Goal: Task Accomplishment & Management: Manage account settings

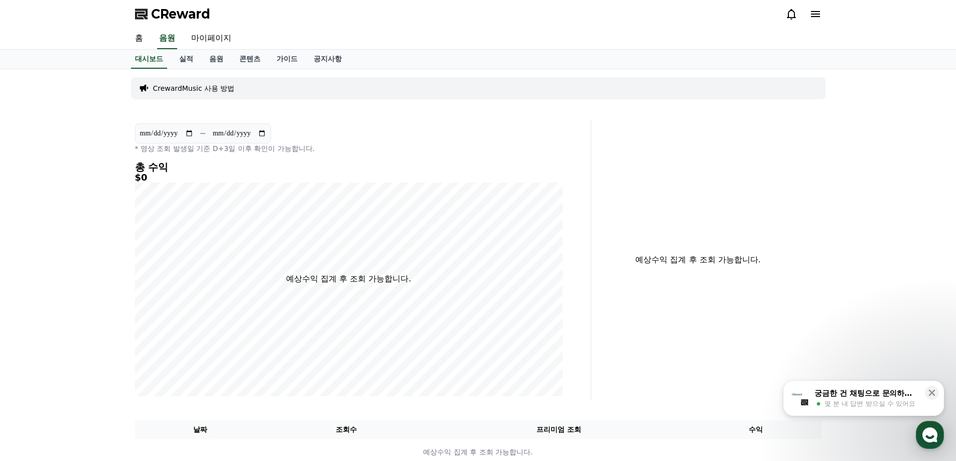
click at [191, 17] on span "CReward" at bounding box center [180, 14] width 59 height 16
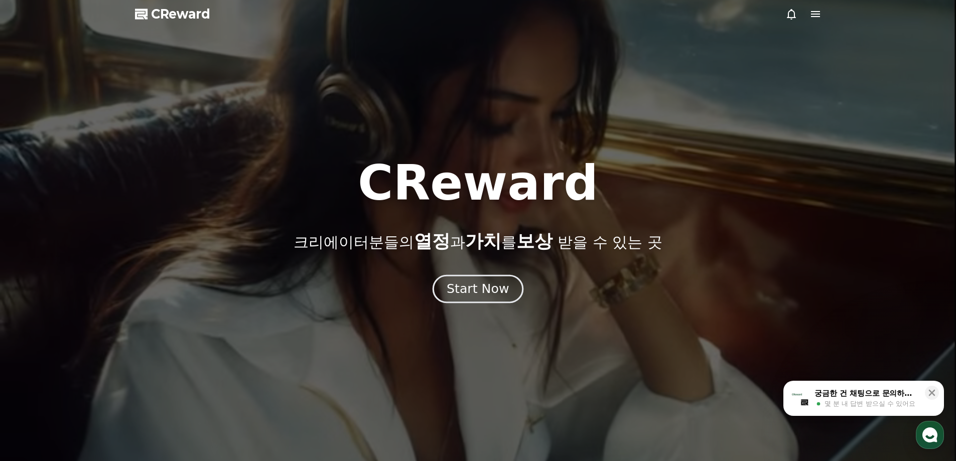
click at [476, 293] on div "Start Now" at bounding box center [478, 289] width 62 height 17
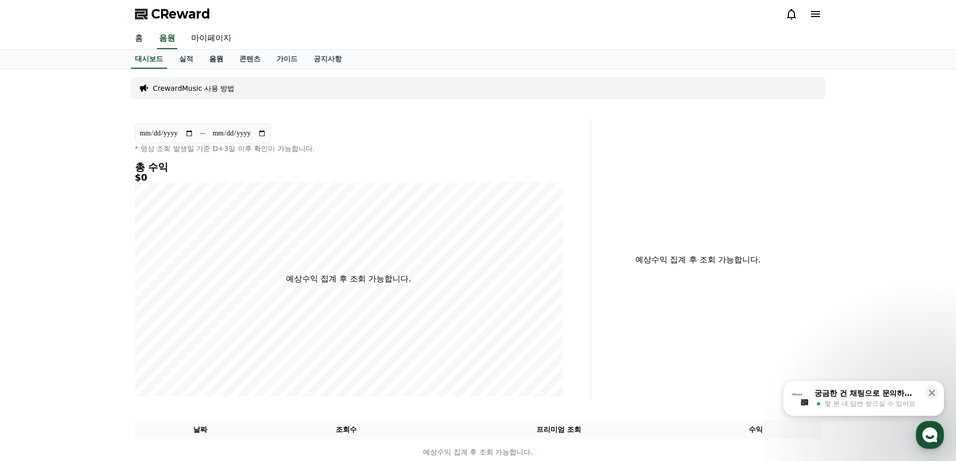
click at [217, 60] on link "음원" at bounding box center [216, 59] width 30 height 19
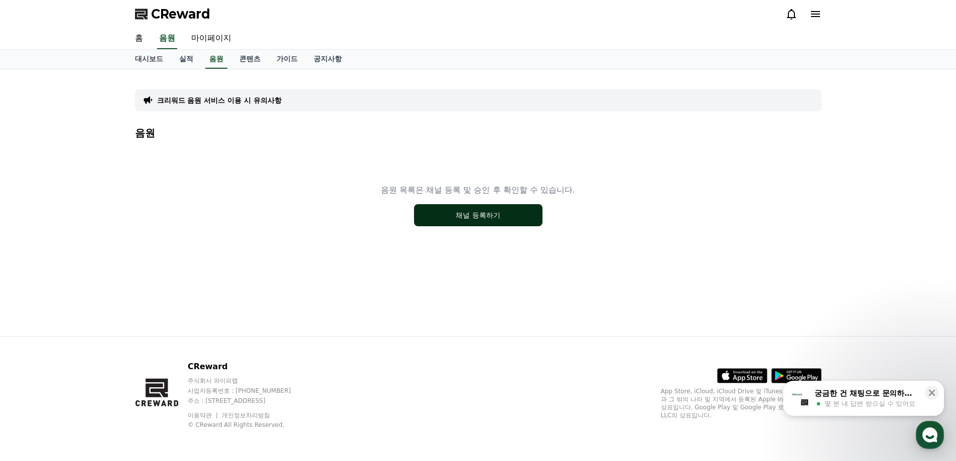
click at [475, 218] on button "채널 등록하기" at bounding box center [478, 215] width 128 height 22
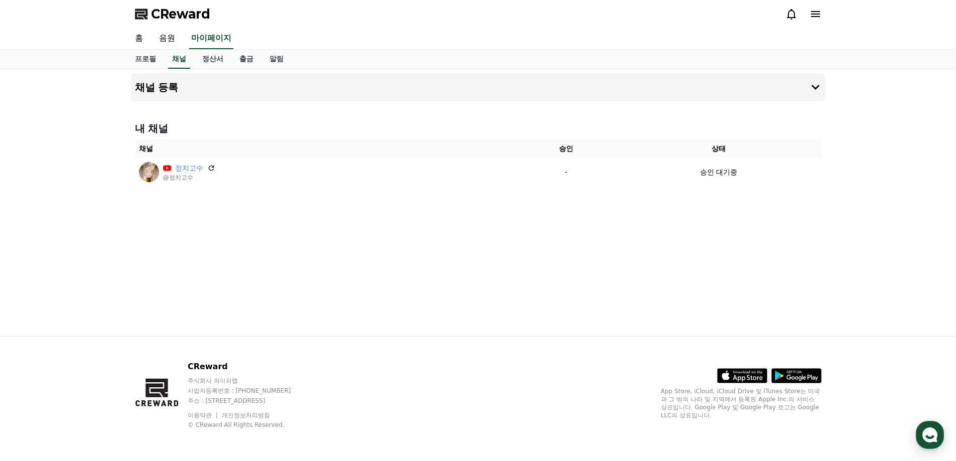
click at [577, 231] on div "채널 등록 내 채널 채널 승인 상태 정치고수 @정치고수 - 승인 대기중" at bounding box center [478, 202] width 703 height 267
